Goal: Find specific page/section: Find specific page/section

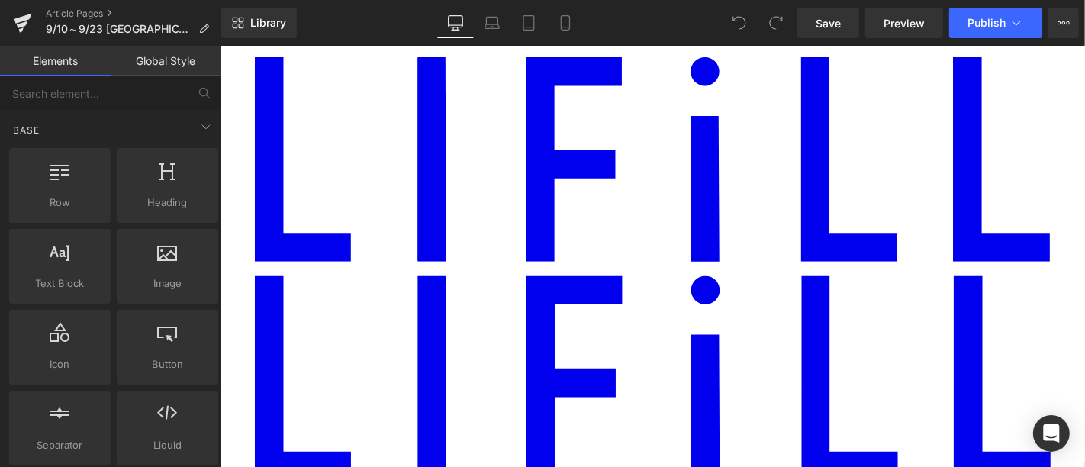
scroll to position [508, 0]
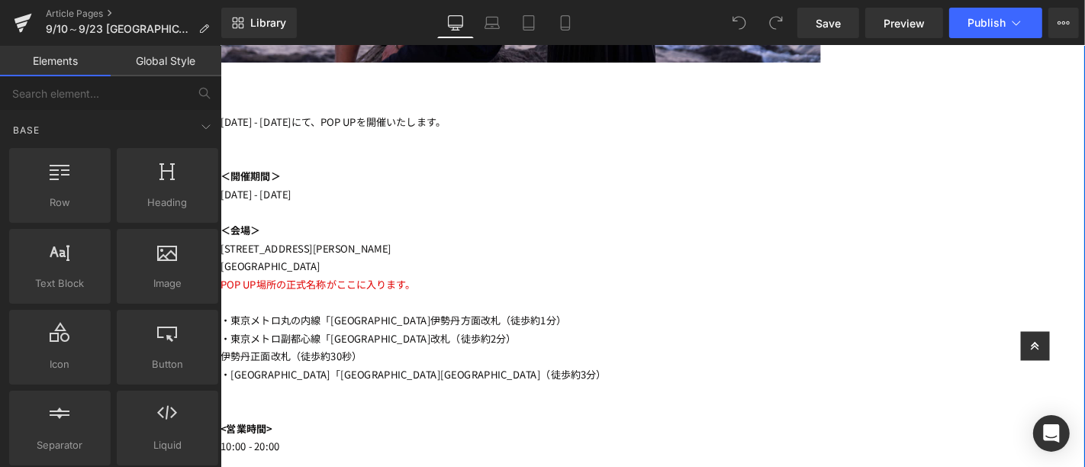
click at [781, 272] on p "[GEOGRAPHIC_DATA]" at bounding box center [540, 281] width 641 height 19
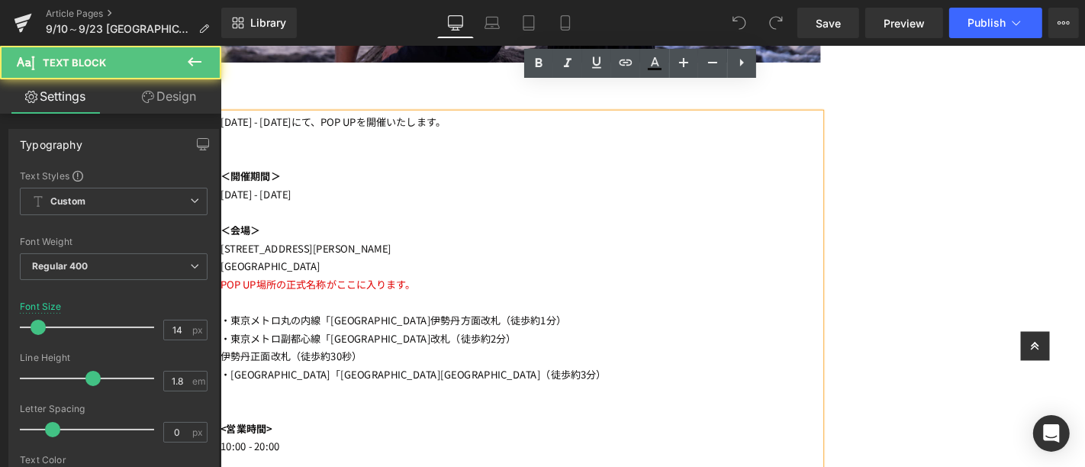
click at [795, 310] on p at bounding box center [540, 319] width 641 height 19
click at [801, 291] on p "POP UP場所の正式名称がここに入ります。" at bounding box center [540, 300] width 641 height 19
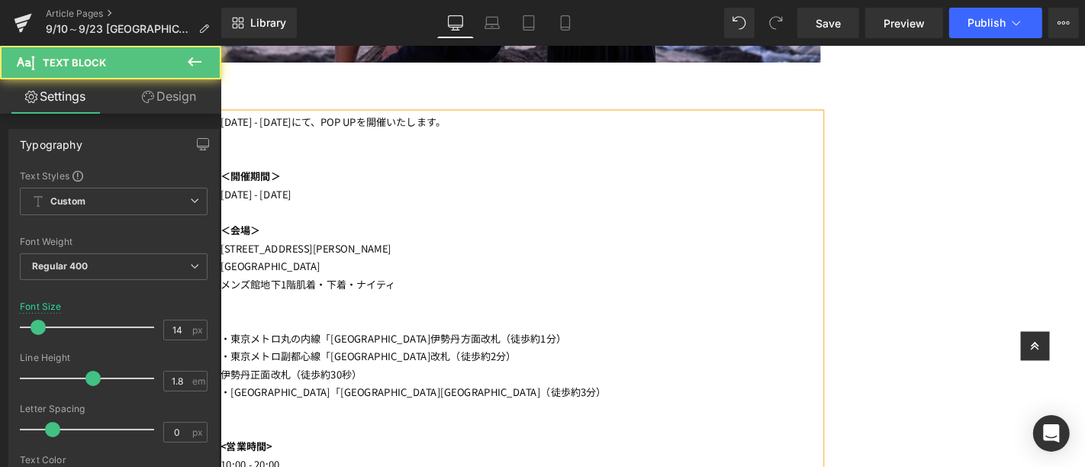
click at [736, 272] on p "[GEOGRAPHIC_DATA]" at bounding box center [540, 281] width 641 height 19
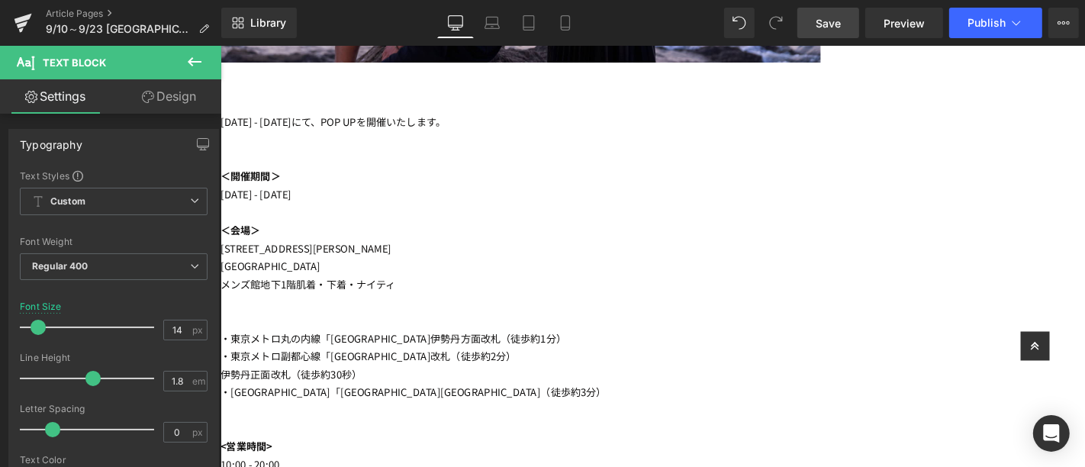
click at [840, 19] on span "Save" at bounding box center [828, 23] width 25 height 16
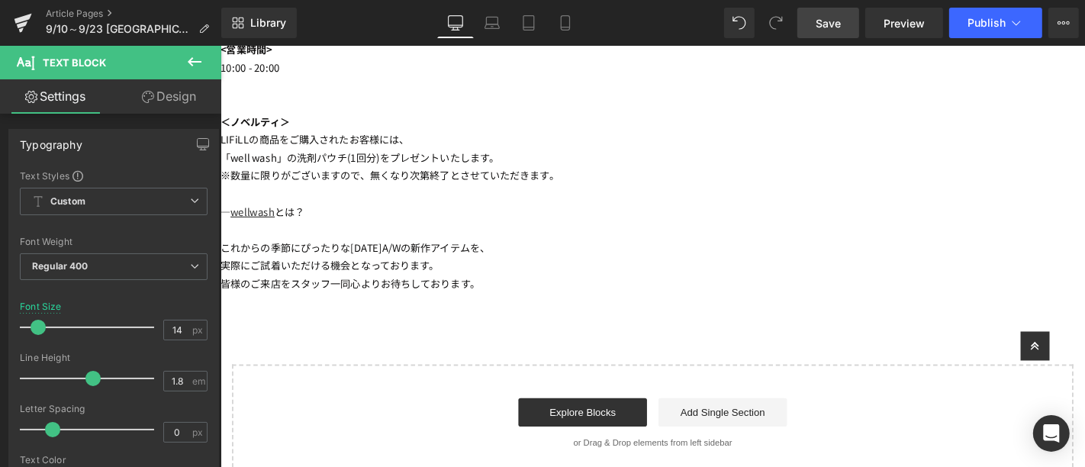
click at [834, 28] on span "Save" at bounding box center [828, 23] width 25 height 16
click at [72, 14] on link "Article Pages" at bounding box center [134, 14] width 176 height 12
